Goal: Task Accomplishment & Management: Use online tool/utility

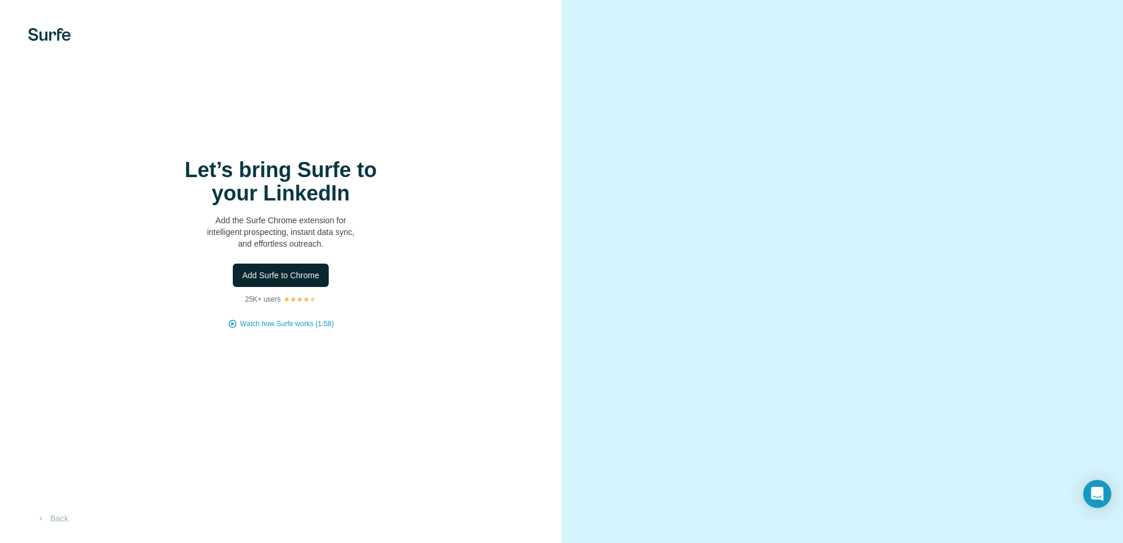
click at [265, 272] on span "Add Surfe to Chrome" at bounding box center [280, 276] width 77 height 12
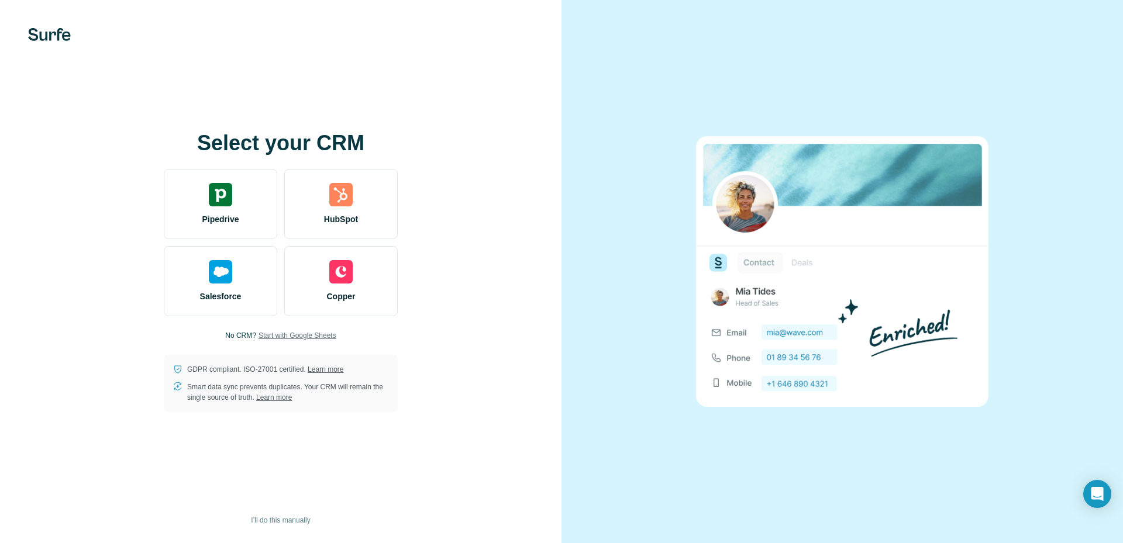
click at [305, 337] on span "Start with Google Sheets" at bounding box center [297, 335] width 78 height 11
